Goal: Task Accomplishment & Management: Use online tool/utility

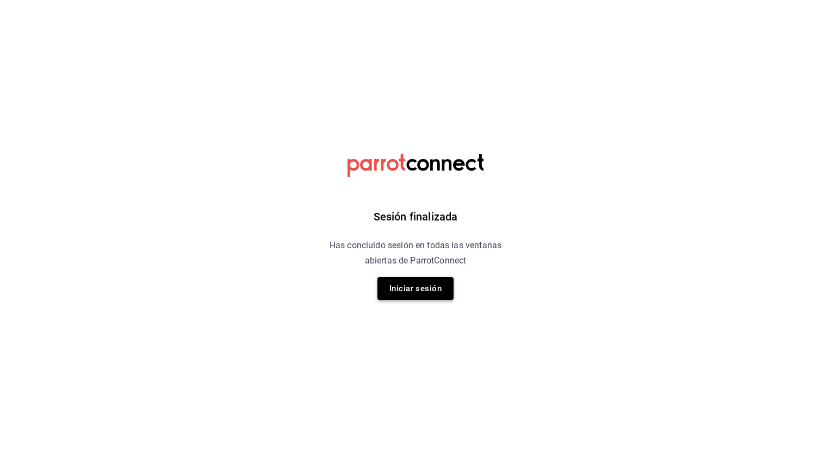
click at [430, 288] on button "Iniciar sesión" at bounding box center [416, 288] width 76 height 23
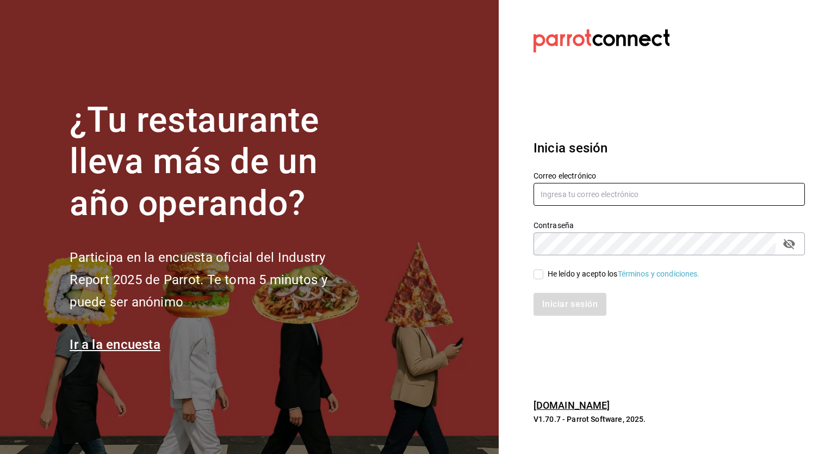
type input "[PERSON_NAME][EMAIL_ADDRESS][PERSON_NAME][DOMAIN_NAME]"
click at [540, 273] on input "He leído y acepto los Términos y condiciones." at bounding box center [539, 274] width 10 height 10
checkbox input "true"
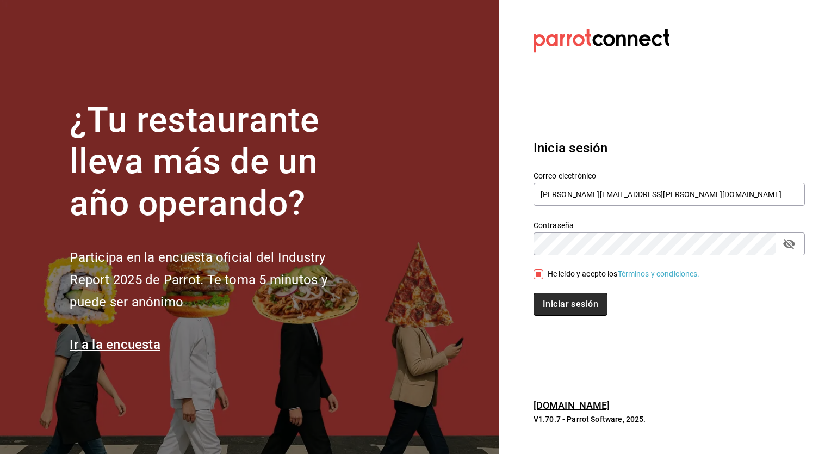
click at [557, 303] on button "Iniciar sesión" at bounding box center [571, 304] width 74 height 23
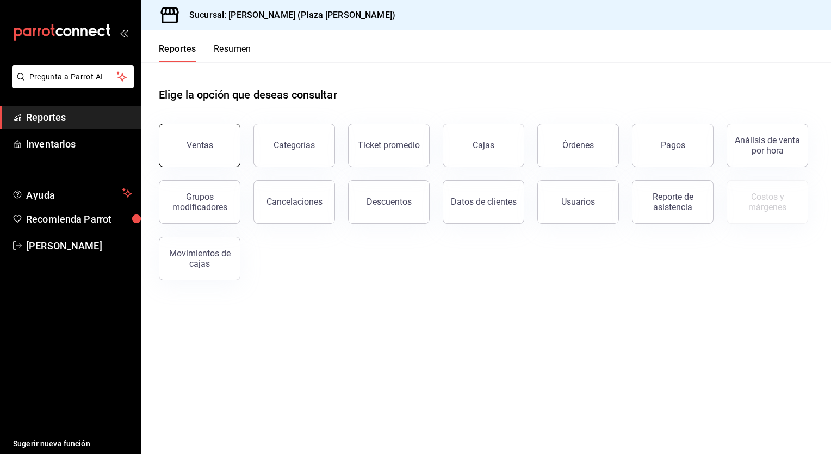
click at [217, 145] on button "Ventas" at bounding box center [200, 146] width 82 height 44
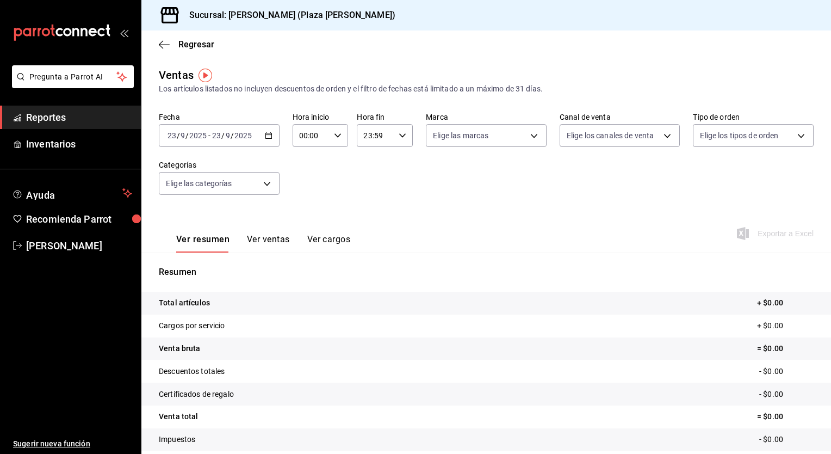
click at [271, 137] on div "[DATE] [DATE] - [DATE] [DATE]" at bounding box center [219, 135] width 121 height 23
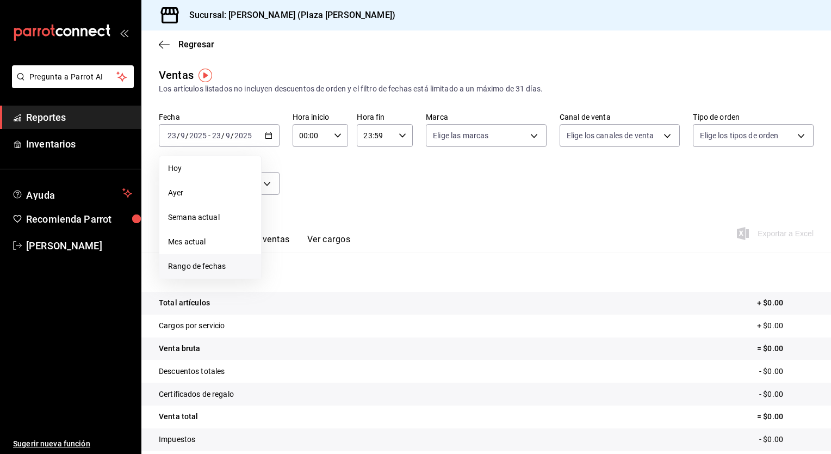
click at [211, 263] on span "Rango de fechas" at bounding box center [210, 266] width 84 height 11
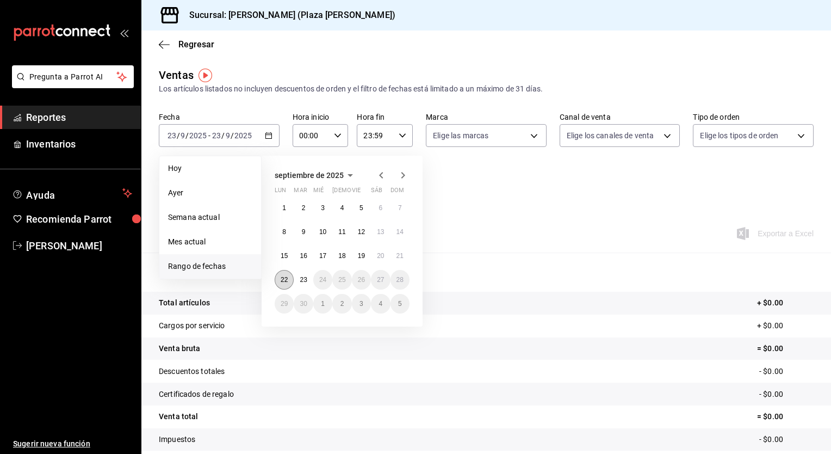
click at [287, 280] on abbr "22" at bounding box center [284, 280] width 7 height 8
click at [299, 281] on button "23" at bounding box center [303, 280] width 19 height 20
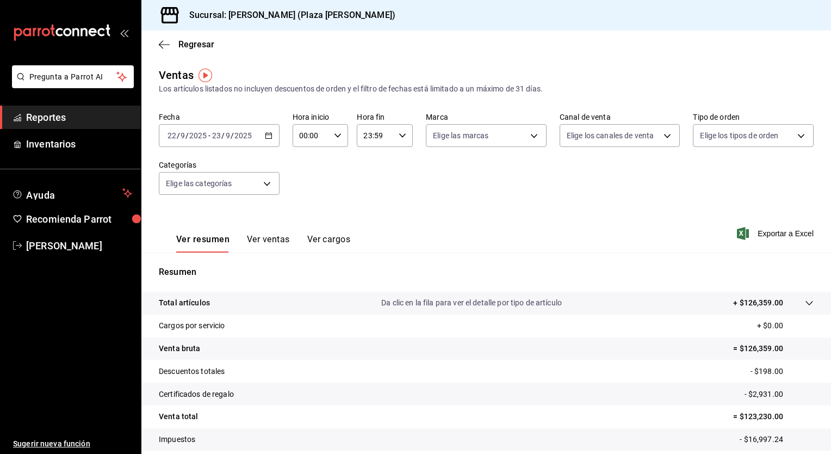
scroll to position [67, 0]
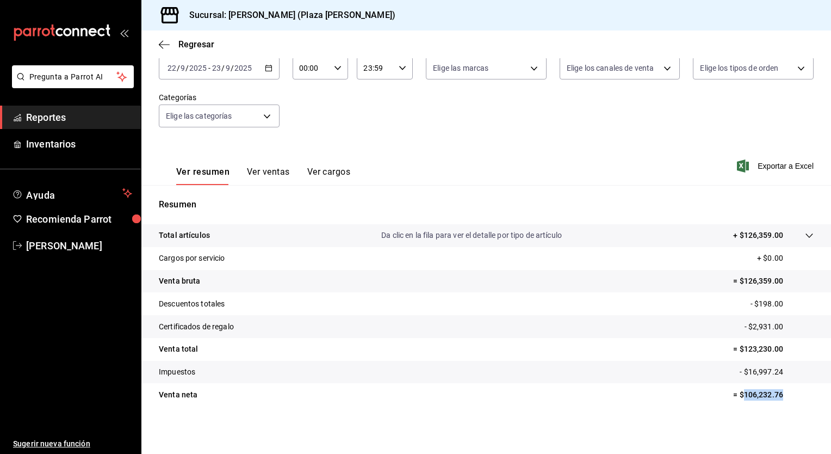
drag, startPoint x: 736, startPoint y: 392, endPoint x: 777, endPoint y: 392, distance: 41.4
click at [777, 392] on p "= $106,232.76" at bounding box center [773, 394] width 81 height 11
drag, startPoint x: 776, startPoint y: 392, endPoint x: 766, endPoint y: 397, distance: 11.7
copy p "106,232.76"
click at [791, 159] on span "Exportar a Excel" at bounding box center [776, 165] width 75 height 13
